Goal: Task Accomplishment & Management: Complete application form

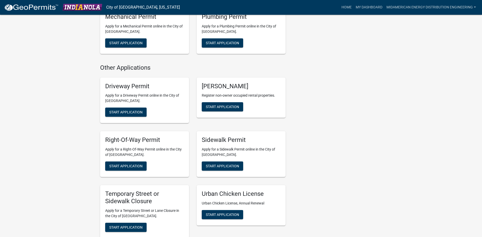
scroll to position [203, 0]
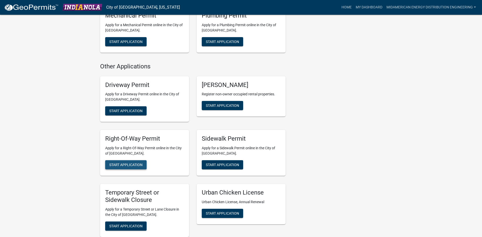
click at [137, 164] on span "Start Application" at bounding box center [125, 164] width 33 height 4
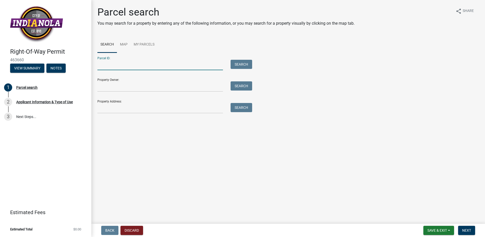
click at [108, 65] on input "Parcel ID:" at bounding box center [160, 65] width 126 height 10
paste input "48860000350"
type input "48860000350"
click at [244, 63] on button "Search" at bounding box center [242, 64] width 22 height 9
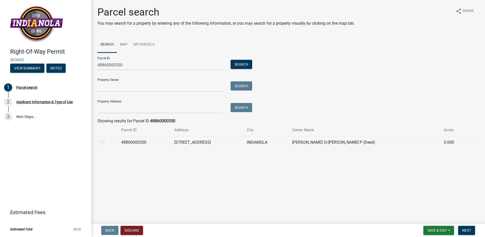
click at [107, 139] on label at bounding box center [107, 139] width 0 height 0
click at [107, 142] on input "radio" at bounding box center [108, 140] width 3 height 3
radio input "true"
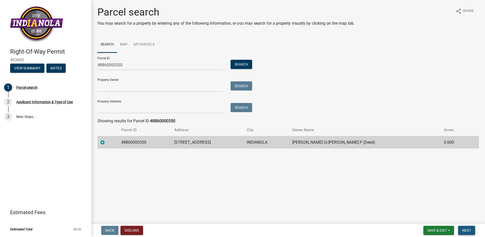
click at [467, 229] on span "Next" at bounding box center [467, 230] width 9 height 4
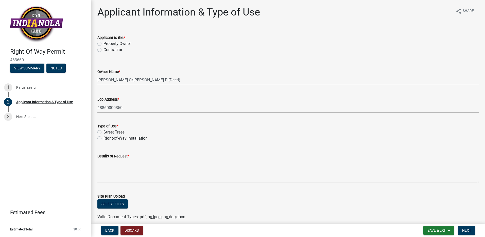
drag, startPoint x: 99, startPoint y: 138, endPoint x: 130, endPoint y: 140, distance: 31.6
click at [104, 138] on label "Right-of-Way Installation" at bounding box center [126, 138] width 44 height 6
click at [104, 138] on input "Right-of-Way Installation" at bounding box center [105, 136] width 3 height 3
radio input "true"
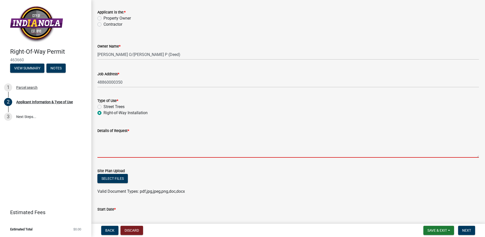
click at [132, 145] on textarea "Details of Request *" at bounding box center [288, 146] width 382 height 24
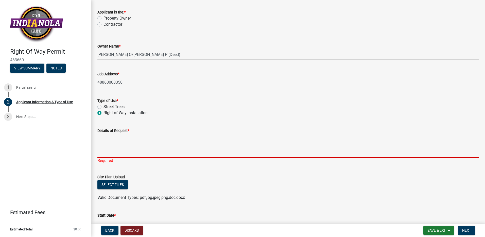
drag, startPoint x: 111, startPoint y: 143, endPoint x: 114, endPoint y: 143, distance: 2.6
click at [112, 143] on textarea "Details of Request *" at bounding box center [288, 146] width 382 height 24
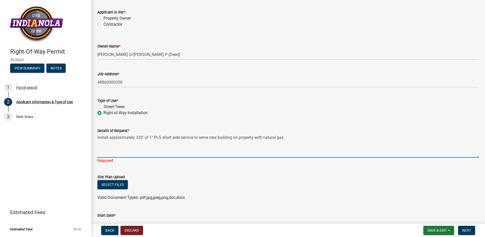
drag, startPoint x: 287, startPoint y: 137, endPoint x: 95, endPoint y: 141, distance: 191.7
click at [95, 141] on div "Details of Request * Install approximately 320' of 1" PLS short side service to…" at bounding box center [288, 141] width 389 height 43
type textarea "Install approximately 320' of 1" PLS short side service to serve new building o…"
click at [122, 185] on wm-upload "Select files Valid Document Types: pdf,jpg,jpeg,png,doc,docx" at bounding box center [288, 190] width 382 height 21
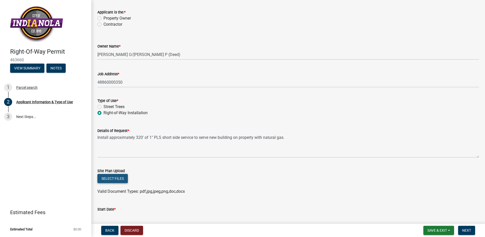
click at [117, 178] on button "Select files" at bounding box center [112, 178] width 30 height 9
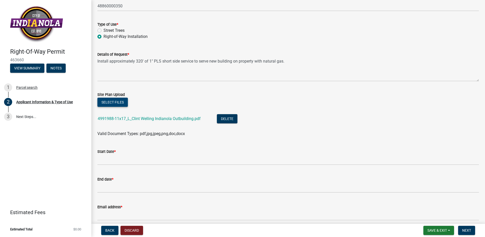
scroll to position [124, 0]
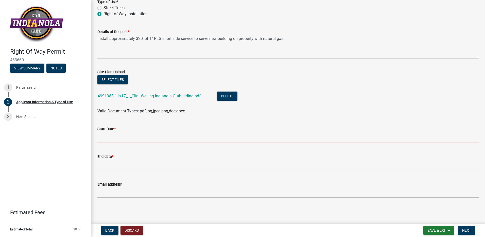
click at [159, 136] on input "Start Date *" at bounding box center [288, 137] width 382 height 10
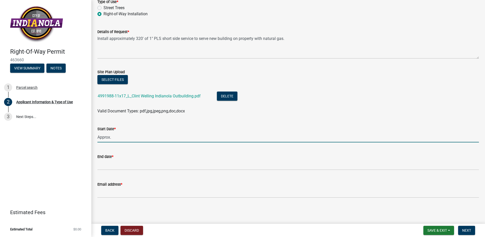
click at [117, 135] on input "Approx." at bounding box center [288, 137] width 382 height 10
click at [129, 137] on input "Approx." at bounding box center [288, 137] width 382 height 10
click at [130, 137] on input "Approx." at bounding box center [288, 137] width 382 height 10
type input "Approx. [DATE]"
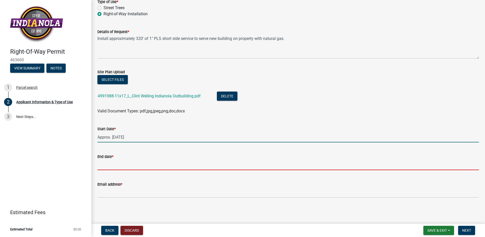
click at [137, 161] on input "End date *" at bounding box center [288, 164] width 382 height 10
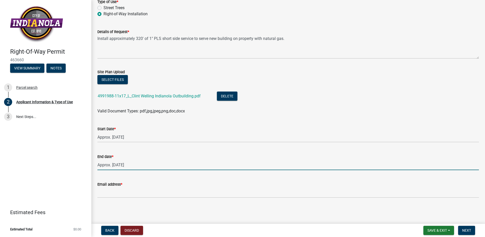
type input "Approx. [DATE]"
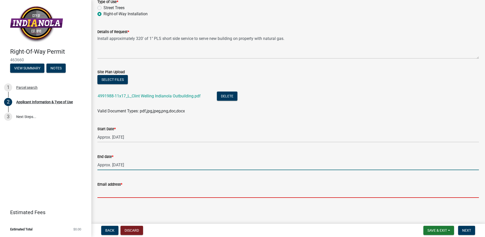
click at [138, 193] on input "Email address *" at bounding box center [288, 192] width 382 height 10
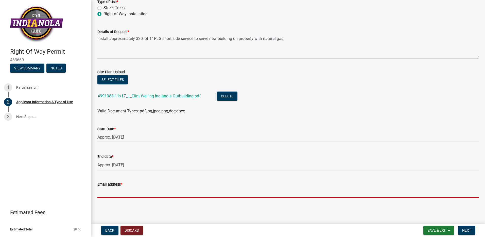
type input "[PERSON_NAME][EMAIL_ADDRESS][PERSON_NAME][DOMAIN_NAME]"
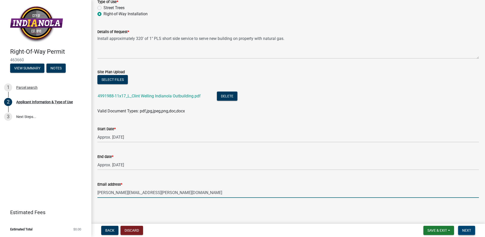
click at [469, 233] on button "Next" at bounding box center [467, 229] width 17 height 9
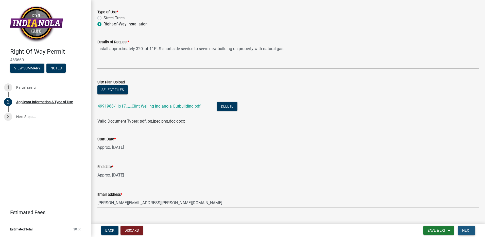
scroll to position [134, 0]
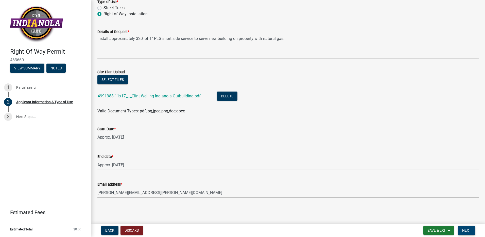
click at [465, 232] on span "Next" at bounding box center [467, 230] width 9 height 4
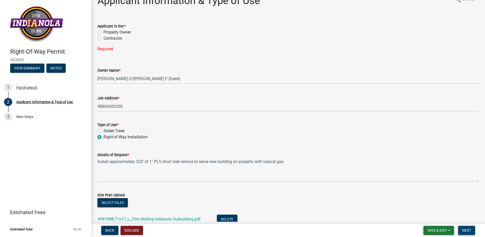
scroll to position [0, 0]
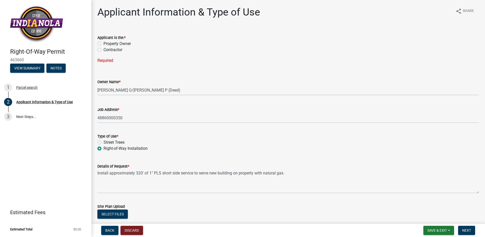
click at [104, 51] on label "Contractor" at bounding box center [113, 50] width 19 height 6
click at [104, 50] on input "Contractor" at bounding box center [105, 48] width 3 height 3
radio input "true"
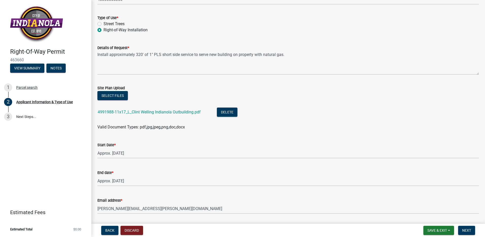
scroll to position [124, 0]
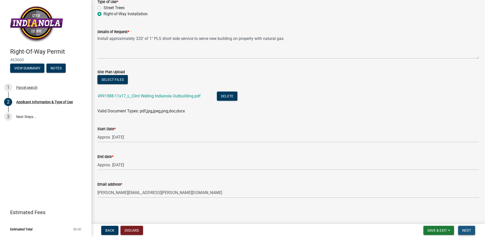
click at [467, 230] on span "Next" at bounding box center [467, 230] width 9 height 4
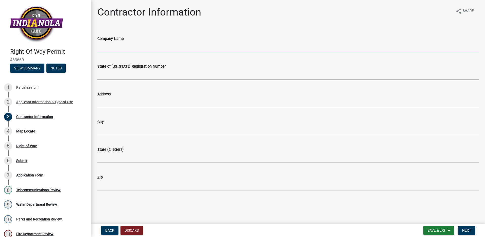
click at [127, 47] on input "Company Name" at bounding box center [288, 47] width 382 height 10
type input "MidAmerican Energy"
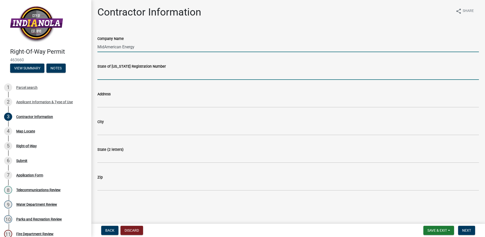
type input "[US_STATE]"
type input "[STREET_ADDRESS][PERSON_NAME]"
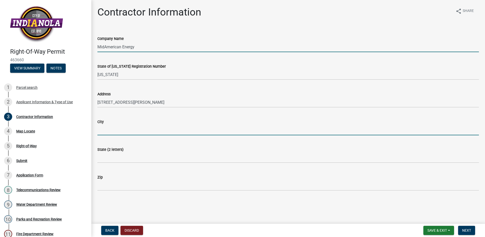
type input "Urbandale"
type input "[US_STATE]"
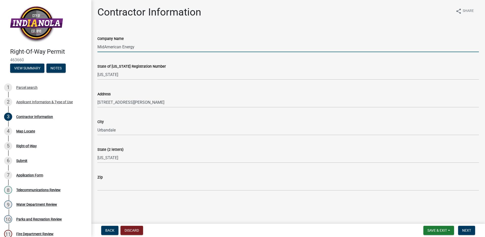
type input "50322"
click at [132, 47] on input "[PERSON_NAME]" at bounding box center [288, 47] width 382 height 10
drag, startPoint x: 135, startPoint y: 48, endPoint x: 81, endPoint y: 44, distance: 54.7
click at [79, 44] on div "Right-Of-Way Permit 463660 View Summary Notes 1 Parcel search 2 Applicant Infor…" at bounding box center [242, 118] width 485 height 237
type input "MidAmerican Energy"
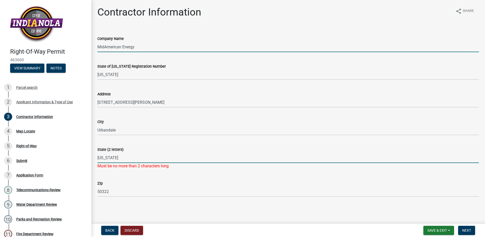
click at [109, 158] on input "[US_STATE]" at bounding box center [288, 157] width 382 height 10
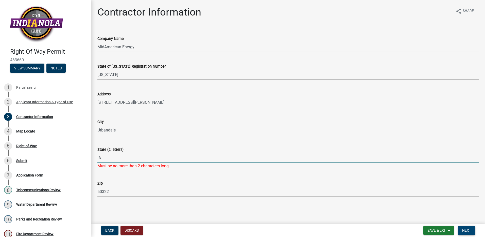
type input "IA"
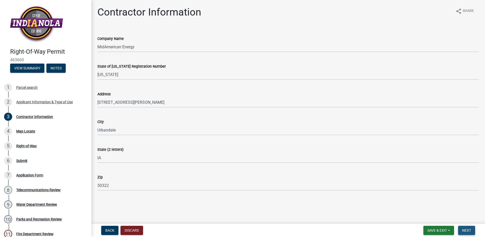
click at [469, 230] on span "Next" at bounding box center [467, 230] width 9 height 4
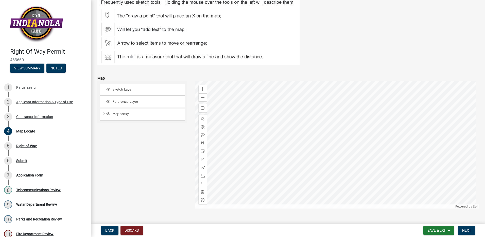
scroll to position [56, 0]
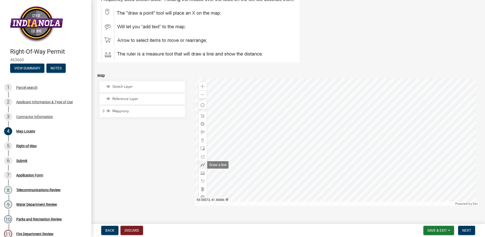
click at [202, 165] on span at bounding box center [203, 164] width 4 height 4
click at [334, 169] on div at bounding box center [337, 141] width 285 height 127
click at [334, 158] on div at bounding box center [337, 141] width 285 height 127
click at [334, 159] on div at bounding box center [337, 141] width 285 height 127
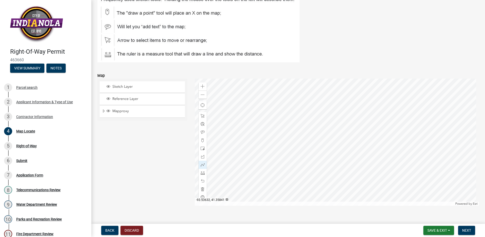
click at [334, 159] on div at bounding box center [337, 141] width 285 height 127
click at [467, 229] on span "Next" at bounding box center [467, 230] width 9 height 4
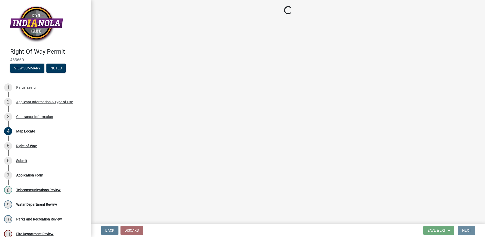
scroll to position [0, 0]
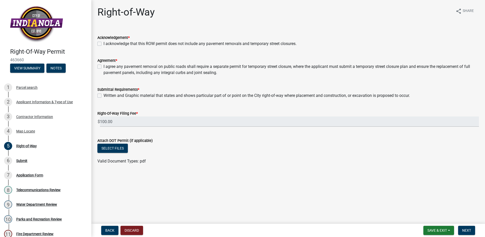
click at [104, 44] on label "I acknowledge that this ROW permit does not include any pavement removals and t…" at bounding box center [200, 44] width 193 height 6
click at [104, 44] on input "I acknowledge that this ROW permit does not include any pavement removals and t…" at bounding box center [105, 42] width 3 height 3
checkbox input "true"
click at [104, 67] on label "I agree any pavement removal on public roads shall require a separate permit fo…" at bounding box center [292, 69] width 376 height 12
click at [104, 67] on input "I agree any pavement removal on public roads shall require a separate permit fo…" at bounding box center [105, 64] width 3 height 3
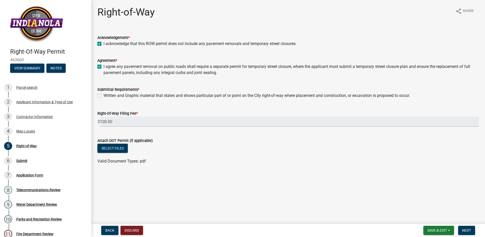
checkbox input "true"
click at [104, 95] on label "Written and Graphic material that states and shows particular part of or point …" at bounding box center [257, 95] width 307 height 6
click at [104, 95] on input "Written and Graphic material that states and shows particular part of or point …" at bounding box center [105, 93] width 3 height 3
checkbox input "true"
click at [103, 229] on button "Back" at bounding box center [109, 229] width 17 height 9
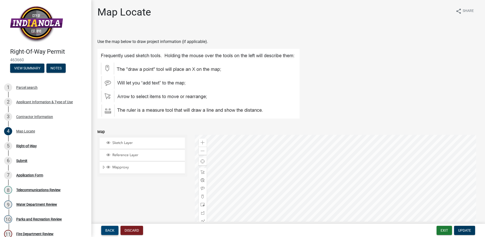
click at [104, 229] on button "Back" at bounding box center [109, 229] width 17 height 9
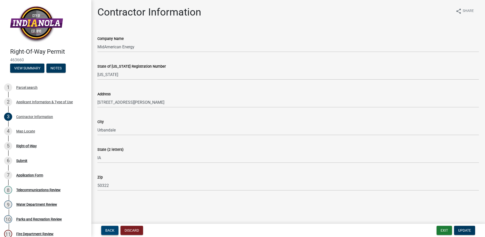
click at [104, 229] on button "Back" at bounding box center [109, 229] width 17 height 9
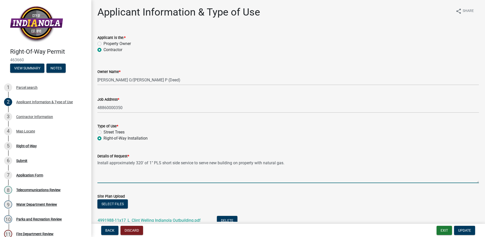
click at [297, 165] on textarea "Install approximately 320' of 1" PLS short side service to serve new building o…" at bounding box center [288, 171] width 382 height 24
type textarea "Install approximately 320' of 1" PLS short side service to serve new building o…"
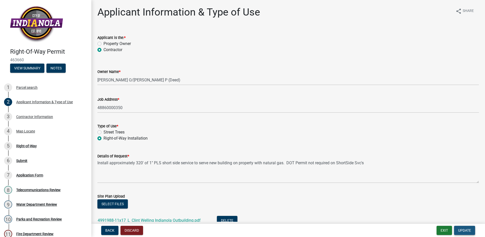
click at [464, 229] on span "Update" at bounding box center [465, 230] width 13 height 4
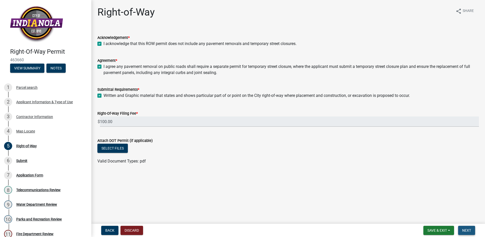
click at [469, 231] on span "Next" at bounding box center [467, 230] width 9 height 4
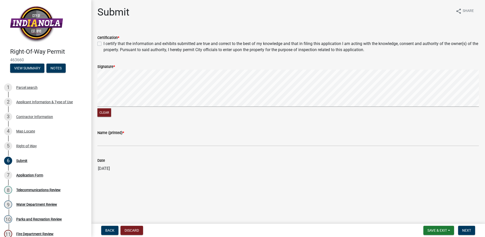
click at [104, 43] on label "I certify that the information and exhibits submitted are true and correct to t…" at bounding box center [292, 47] width 376 height 12
click at [104, 43] on input "I certify that the information and exhibits submitted are true and correct to t…" at bounding box center [105, 42] width 3 height 3
checkbox input "true"
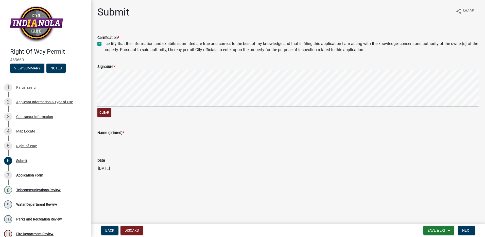
click at [127, 140] on input "Name (printed) *" at bounding box center [288, 141] width 382 height 10
type input "[PERSON_NAME]"
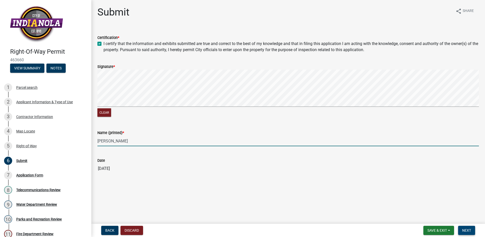
click at [465, 229] on span "Next" at bounding box center [467, 230] width 9 height 4
